Goal: Use online tool/utility: Utilize a website feature to perform a specific function

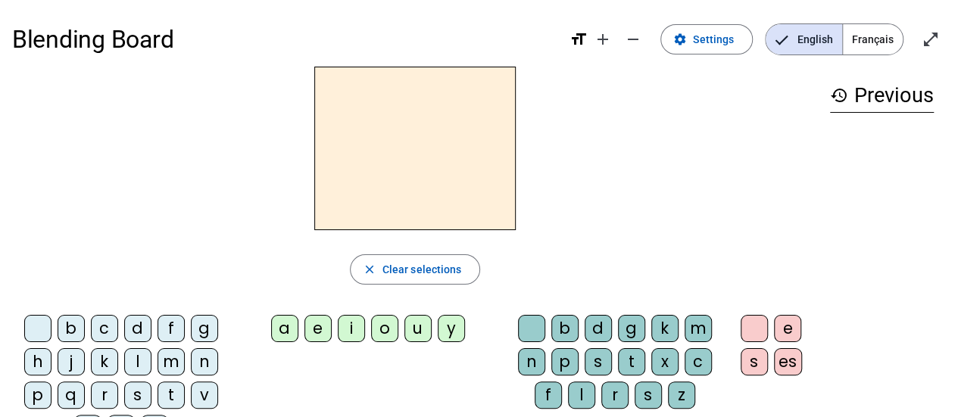
click at [130, 393] on div "s" at bounding box center [137, 395] width 27 height 27
click at [317, 332] on div "e" at bounding box center [317, 328] width 27 height 27
click at [101, 321] on div "c" at bounding box center [104, 328] width 27 height 27
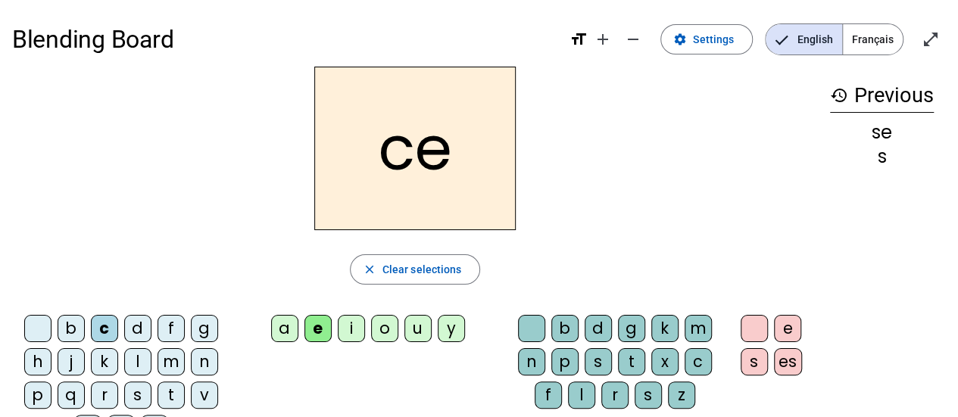
click at [136, 363] on div "l" at bounding box center [137, 361] width 27 height 27
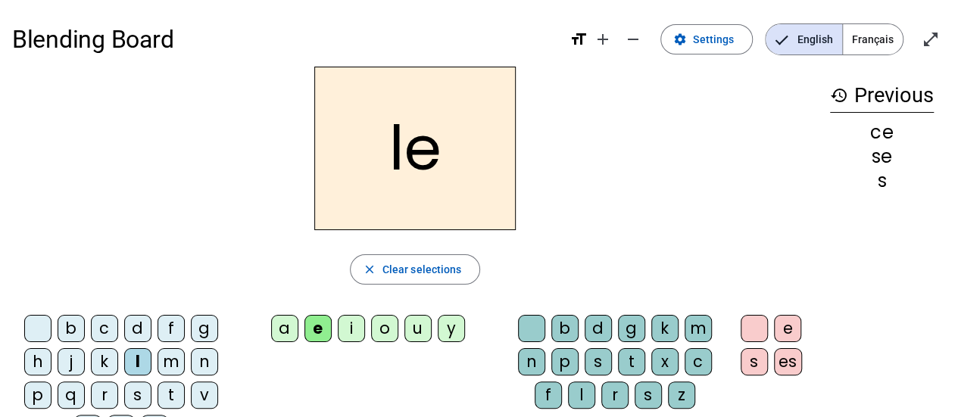
click at [135, 327] on div "d" at bounding box center [137, 328] width 27 height 27
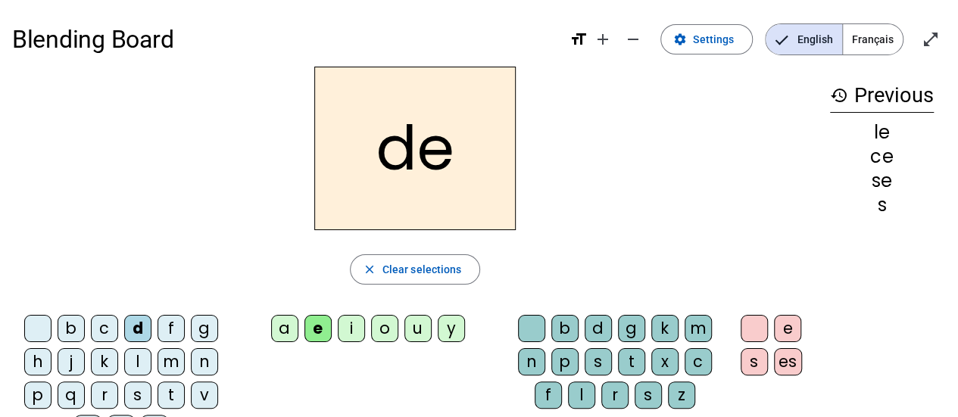
click at [419, 328] on div "u" at bounding box center [417, 328] width 27 height 27
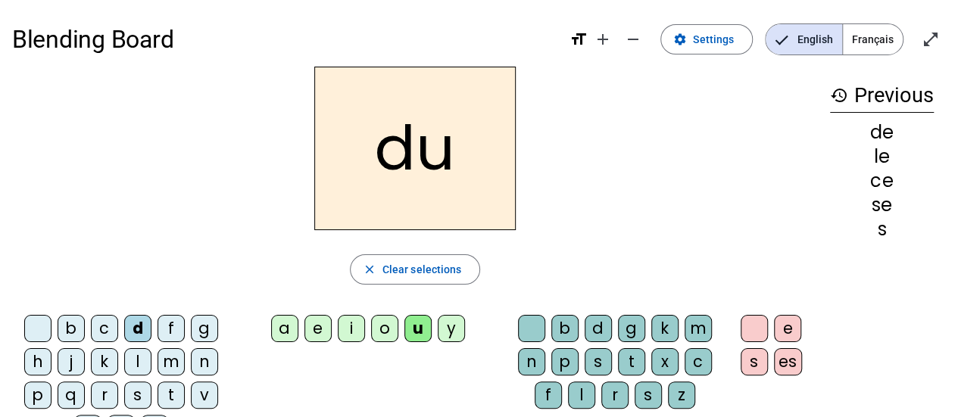
click at [136, 365] on div "l" at bounding box center [137, 361] width 27 height 27
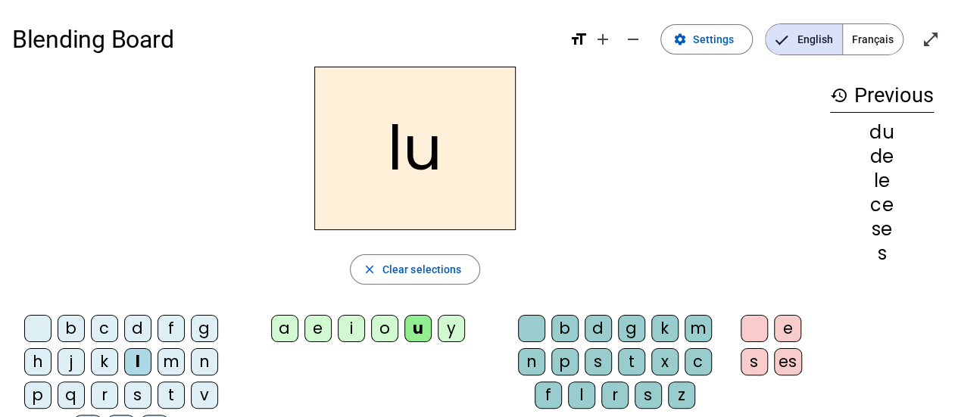
click at [204, 389] on div "v" at bounding box center [204, 395] width 27 height 27
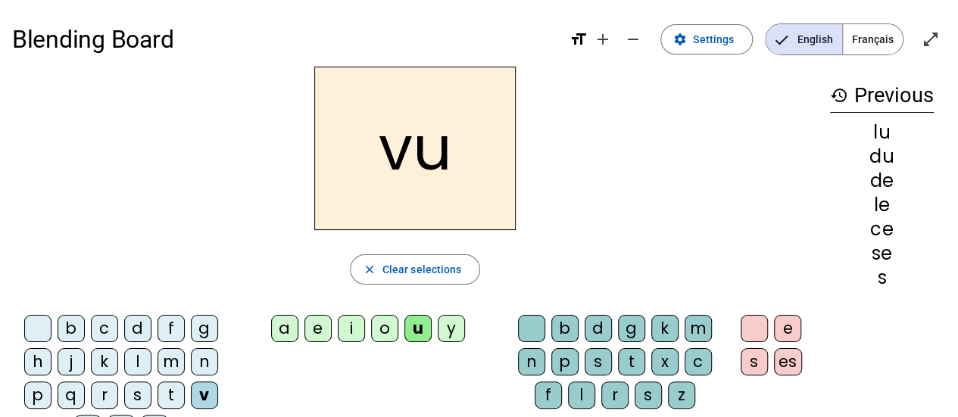
click at [138, 393] on div "s" at bounding box center [137, 395] width 27 height 27
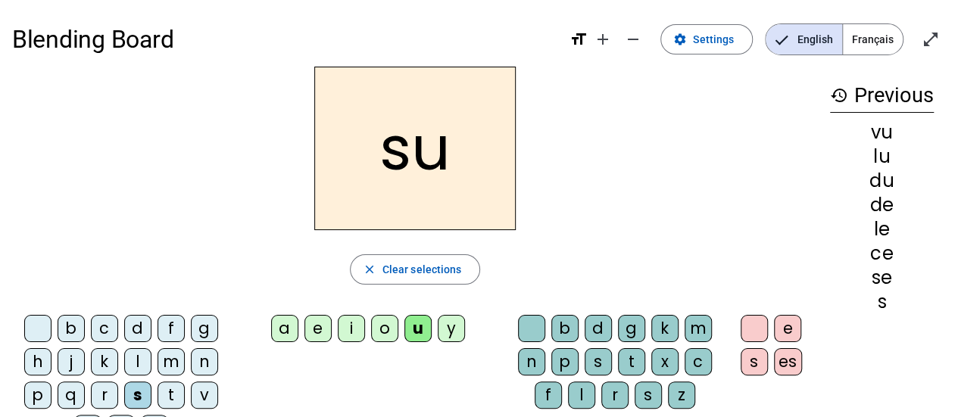
click at [701, 363] on div "c" at bounding box center [698, 361] width 27 height 27
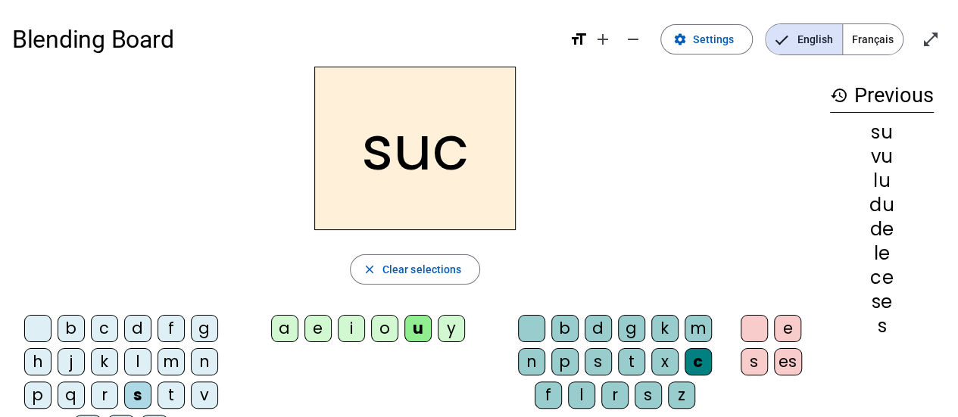
click at [538, 330] on div at bounding box center [531, 328] width 27 height 27
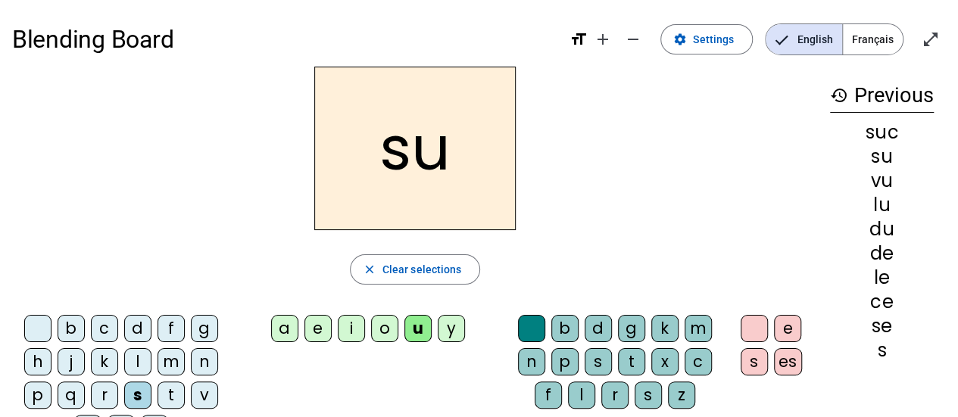
click at [701, 363] on div "c" at bounding box center [698, 361] width 27 height 27
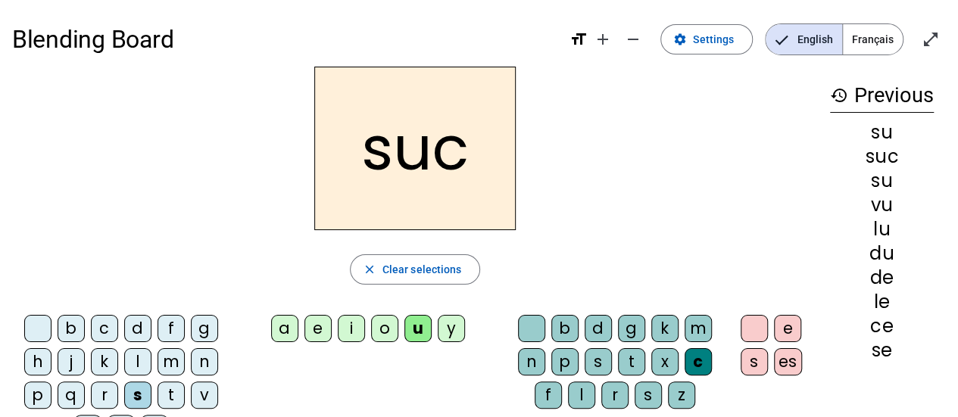
click at [316, 329] on div "e" at bounding box center [317, 328] width 27 height 27
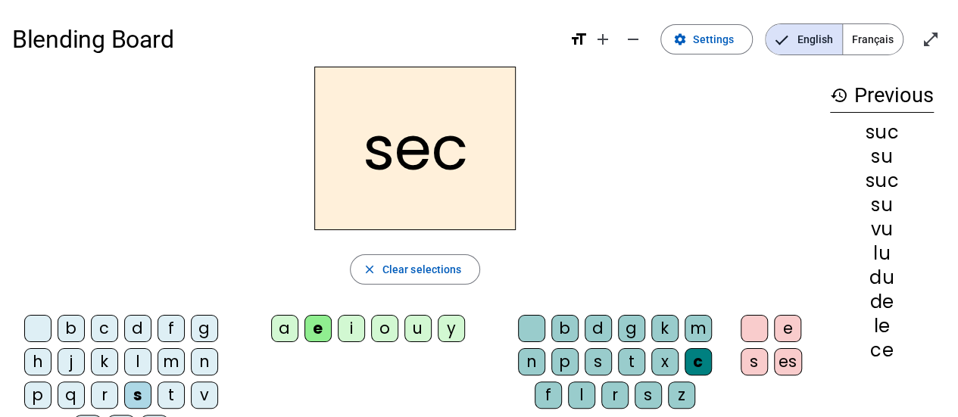
click at [287, 328] on div "a" at bounding box center [284, 328] width 27 height 27
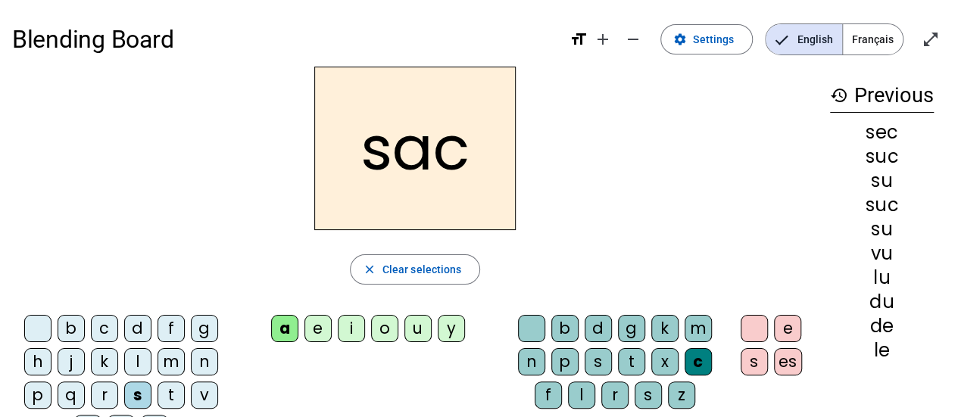
click at [137, 361] on div "l" at bounding box center [137, 361] width 27 height 27
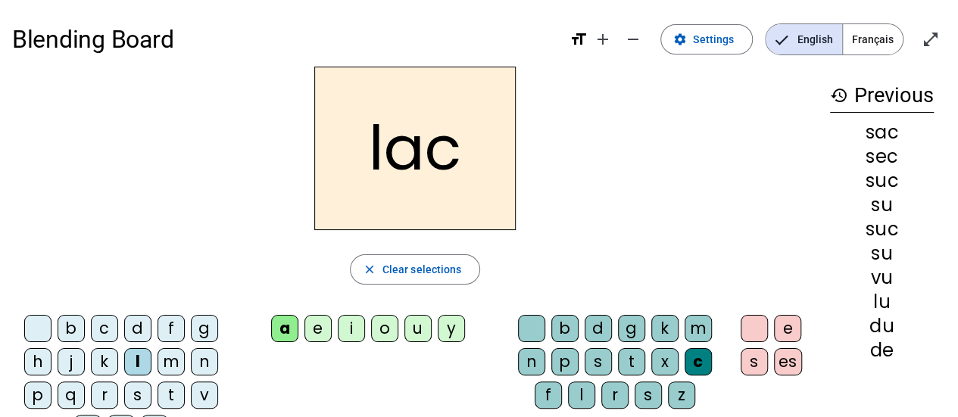
click at [67, 335] on div "b" at bounding box center [71, 328] width 27 height 27
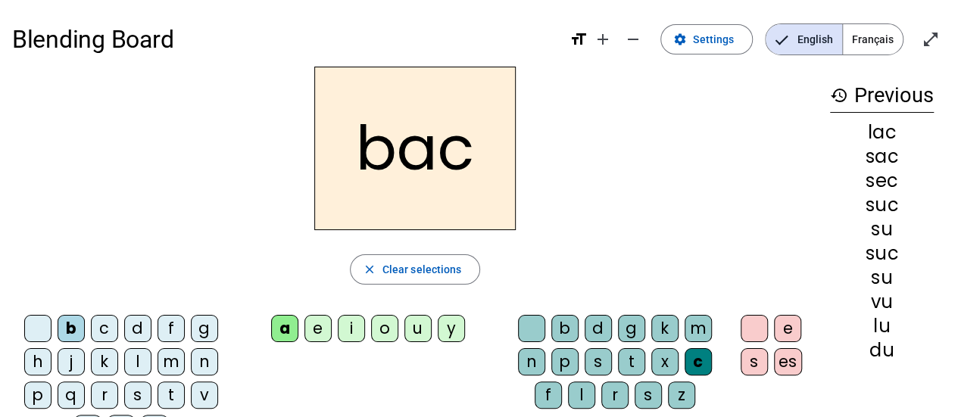
click at [168, 390] on div "t" at bounding box center [170, 395] width 27 height 27
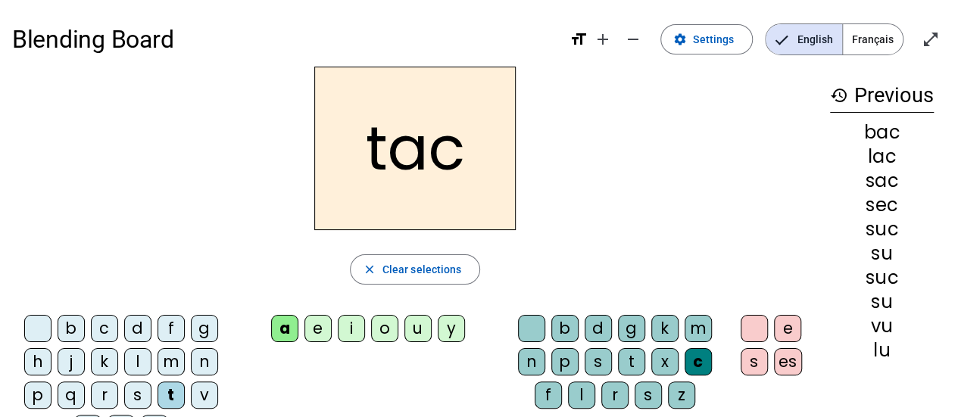
click at [384, 329] on div "o" at bounding box center [384, 328] width 27 height 27
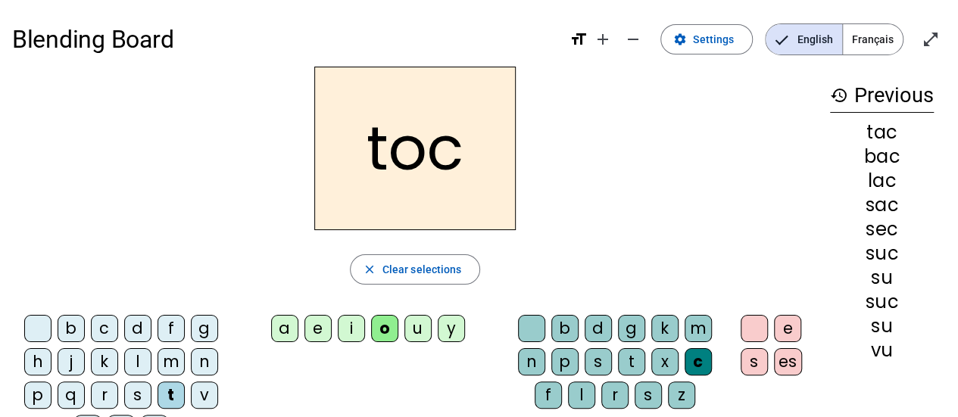
click at [104, 392] on div "r" at bounding box center [104, 395] width 27 height 27
click at [136, 394] on div "s" at bounding box center [137, 395] width 27 height 27
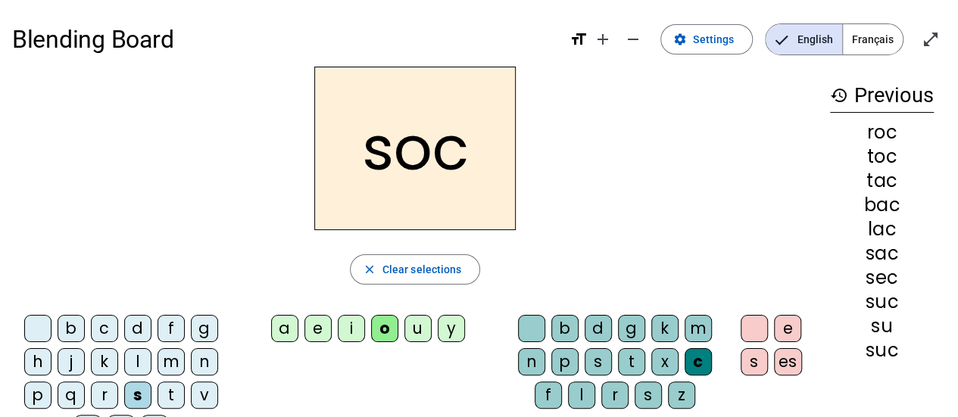
click at [580, 389] on div "l" at bounding box center [581, 395] width 27 height 27
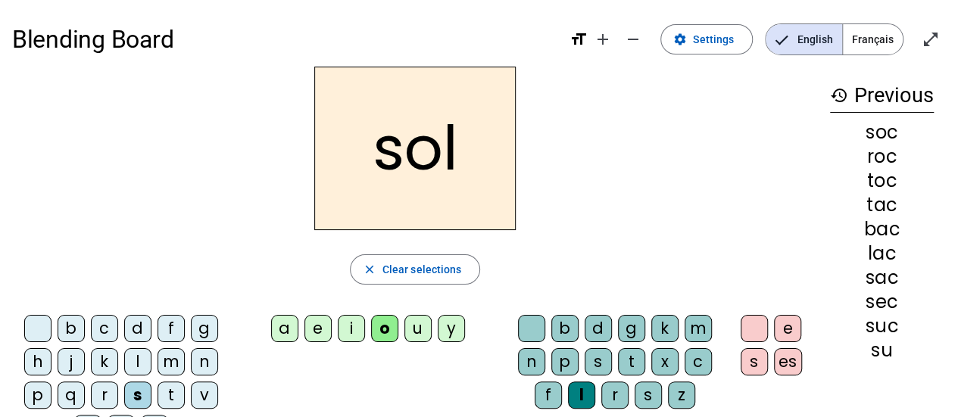
click at [66, 326] on div "b" at bounding box center [71, 328] width 27 height 27
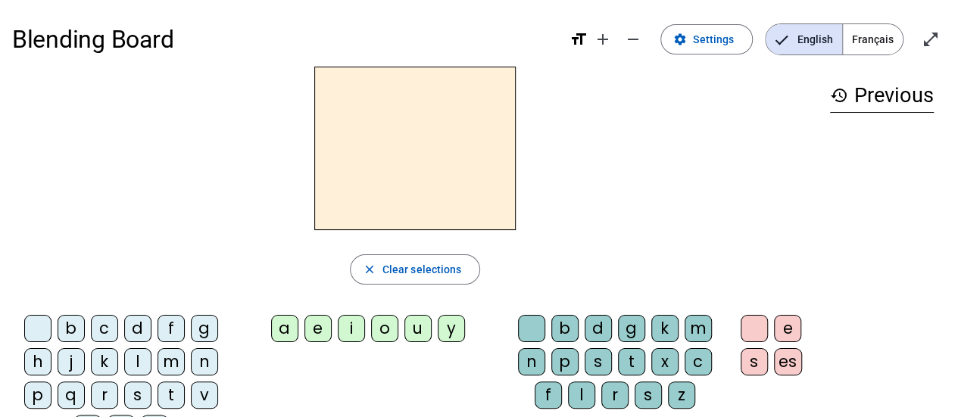
click at [323, 332] on div "e" at bounding box center [317, 328] width 27 height 27
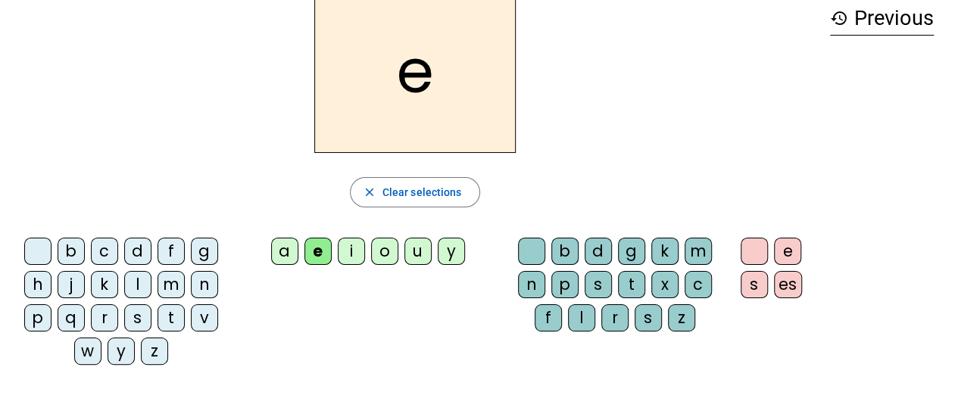
scroll to position [10, 0]
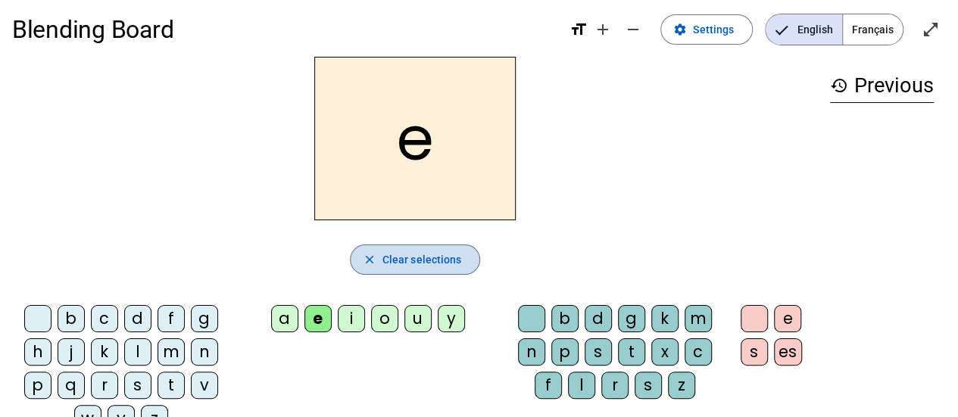
click at [438, 249] on span "button" at bounding box center [415, 260] width 129 height 36
